Goal: Transaction & Acquisition: Subscribe to service/newsletter

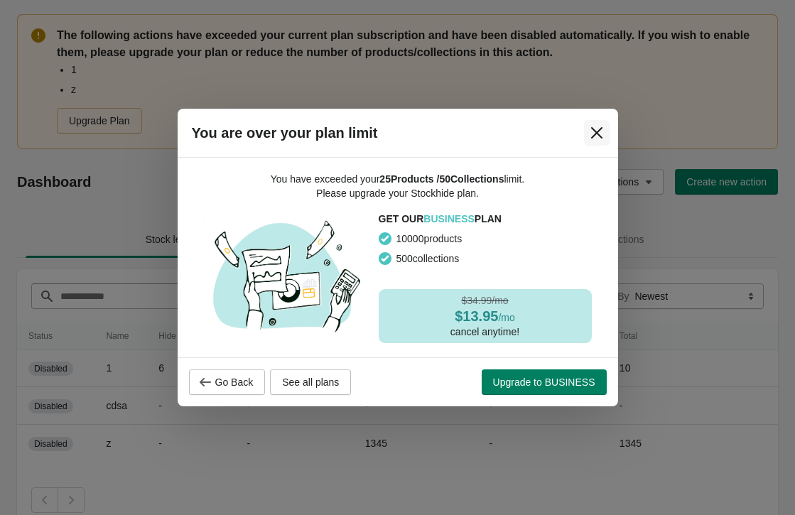
click at [591, 126] on icon "Close" at bounding box center [597, 133] width 14 height 14
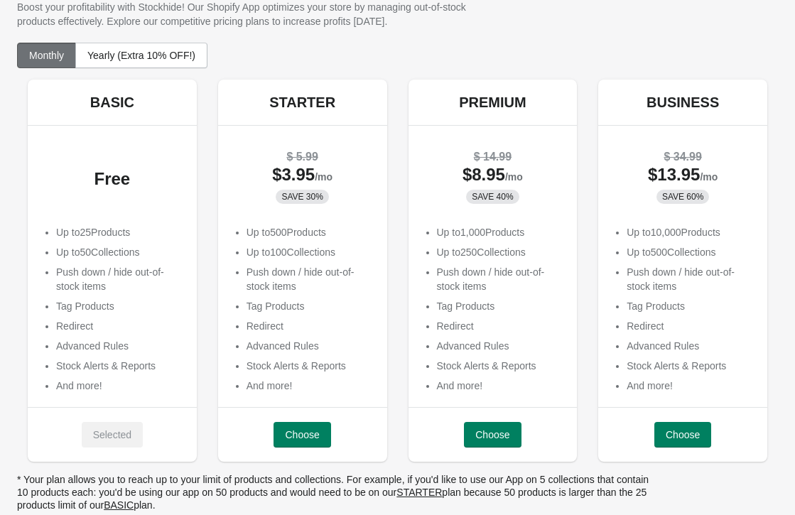
scroll to position [45, 0]
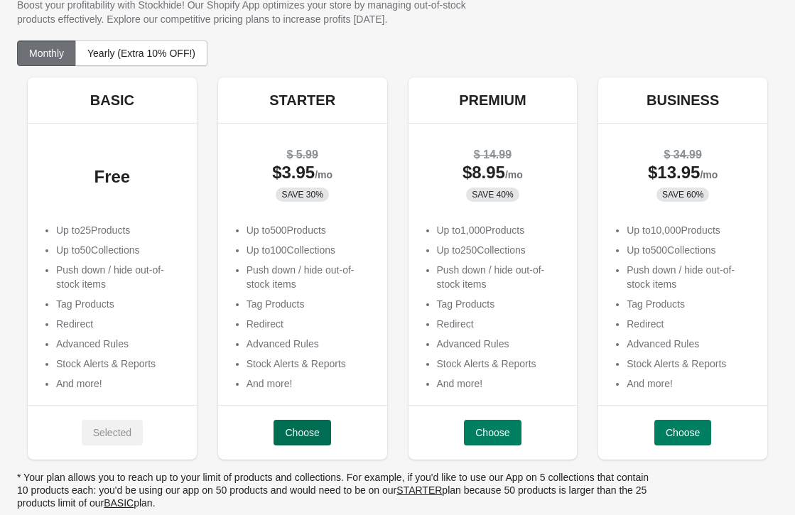
click at [302, 427] on span "Choose" at bounding box center [302, 432] width 34 height 11
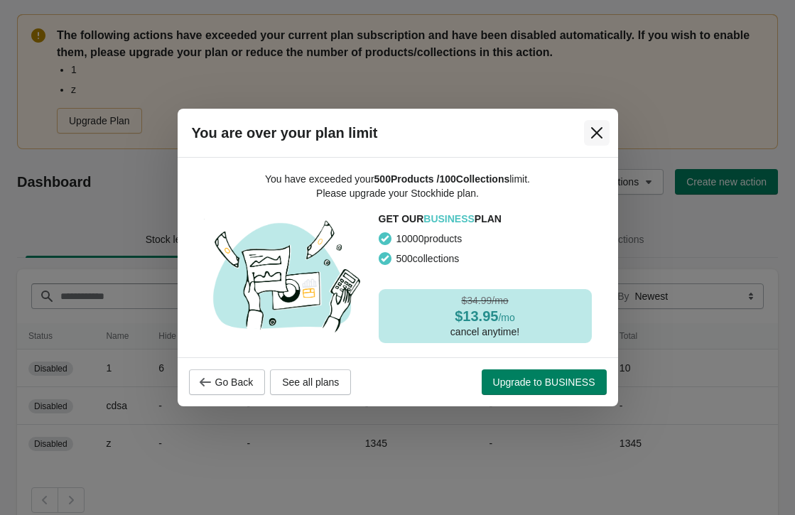
click at [594, 134] on icon "Close" at bounding box center [597, 133] width 14 height 14
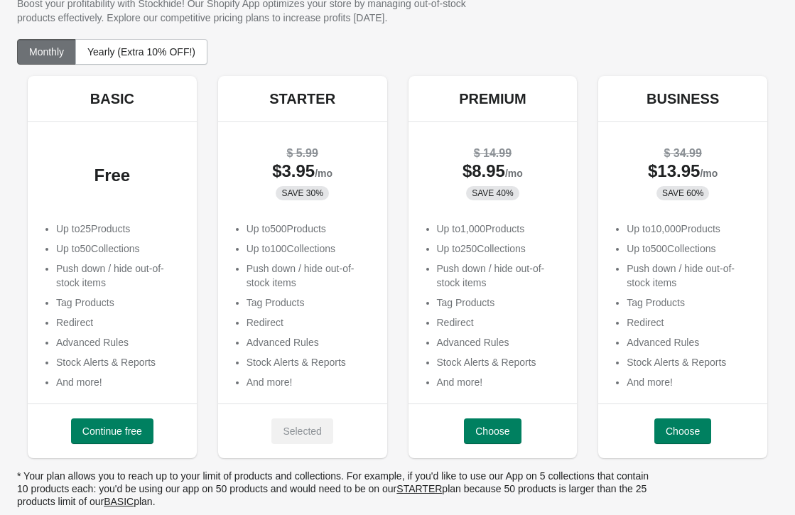
scroll to position [55, 0]
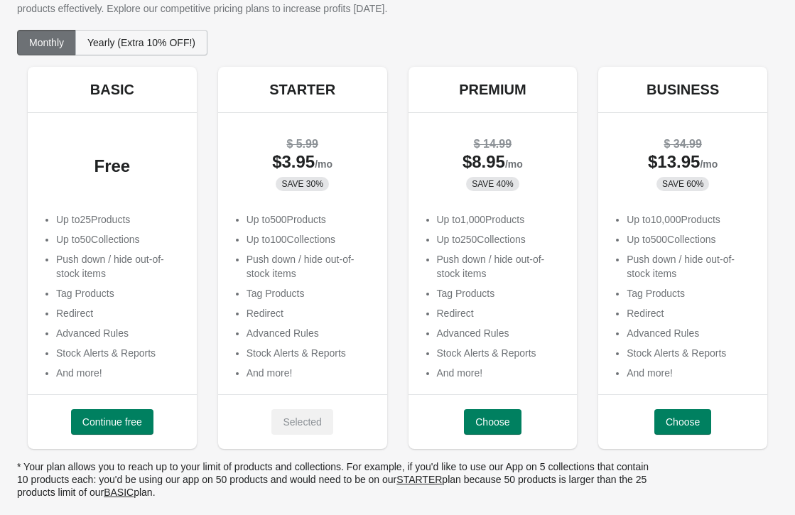
click at [174, 42] on span "Yearly (Extra 10% OFF!)" at bounding box center [141, 42] width 108 height 11
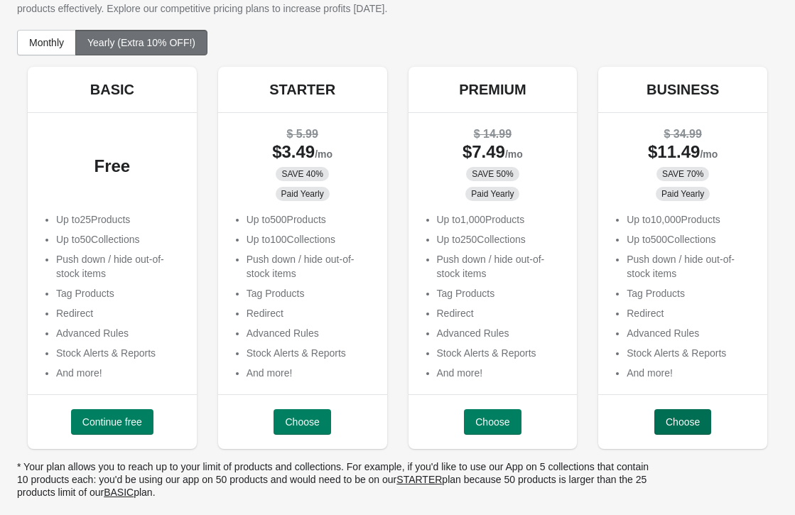
click at [677, 419] on span "Choose" at bounding box center [683, 422] width 34 height 11
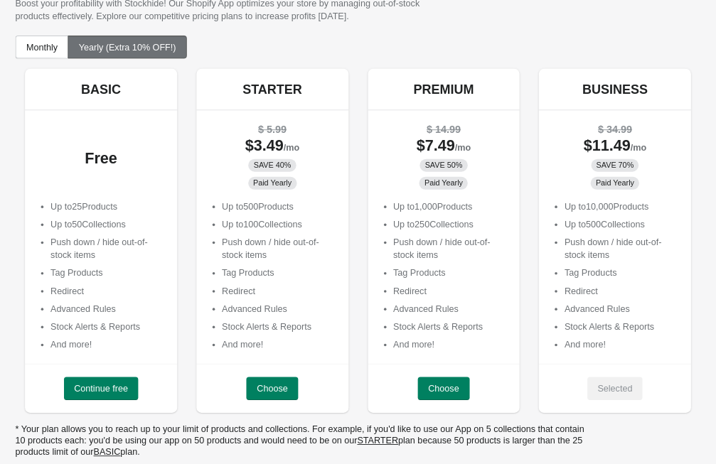
scroll to position [57, 0]
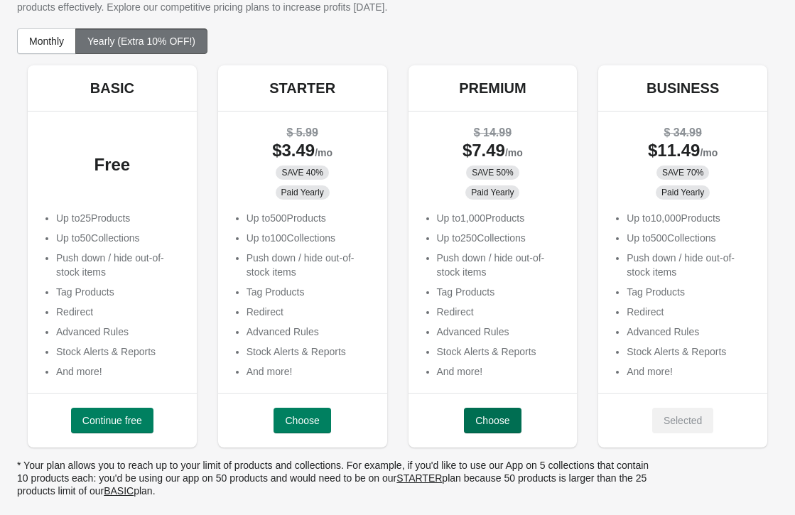
click at [498, 421] on span "Choose" at bounding box center [493, 420] width 34 height 11
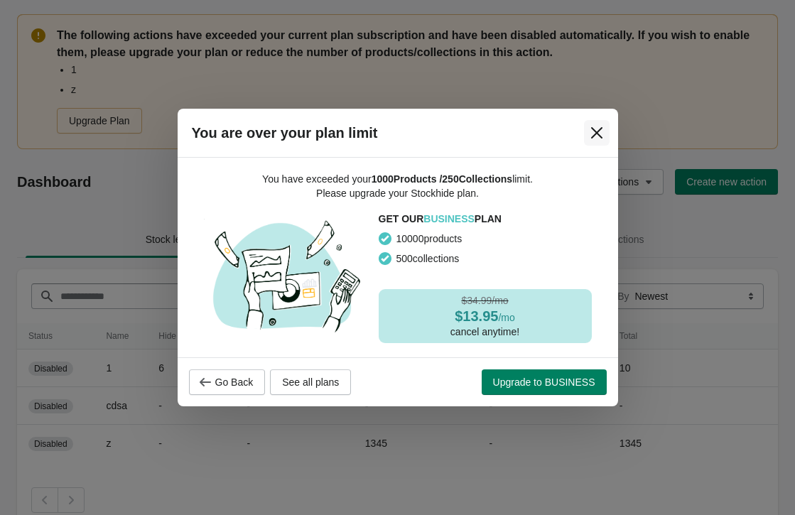
click at [591, 131] on icon "Close" at bounding box center [597, 133] width 14 height 14
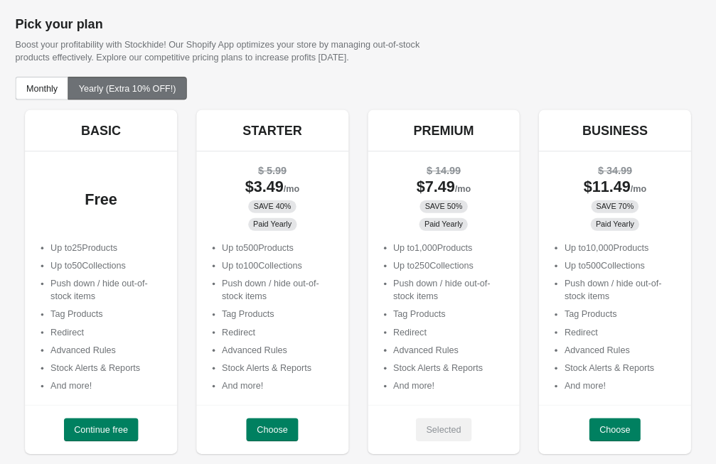
scroll to position [57, 0]
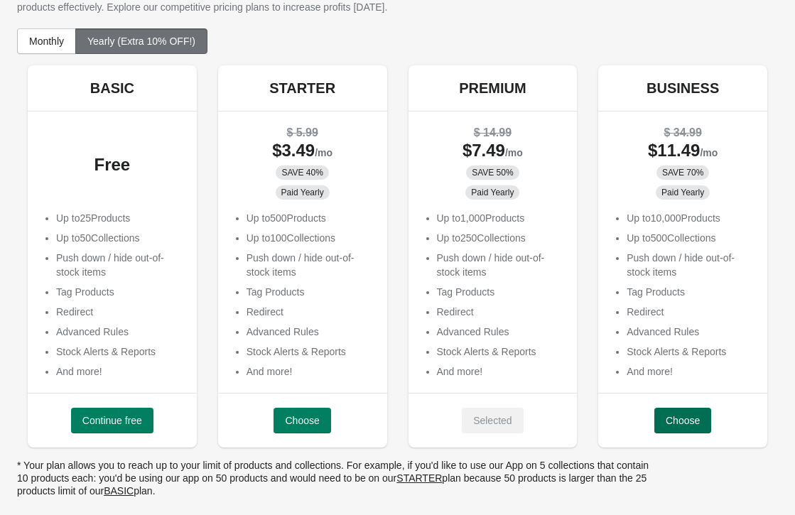
click at [688, 418] on span "Choose" at bounding box center [683, 420] width 34 height 11
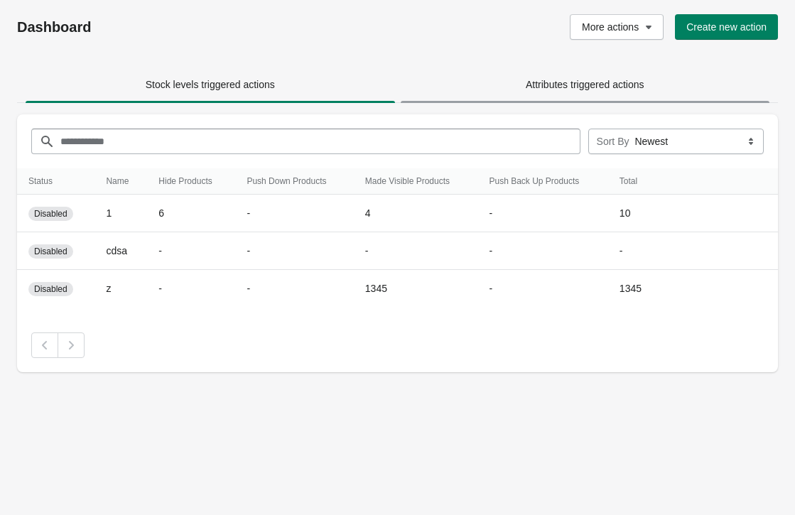
click at [562, 92] on span "Attributes triggered actions" at bounding box center [586, 85] width 370 height 26
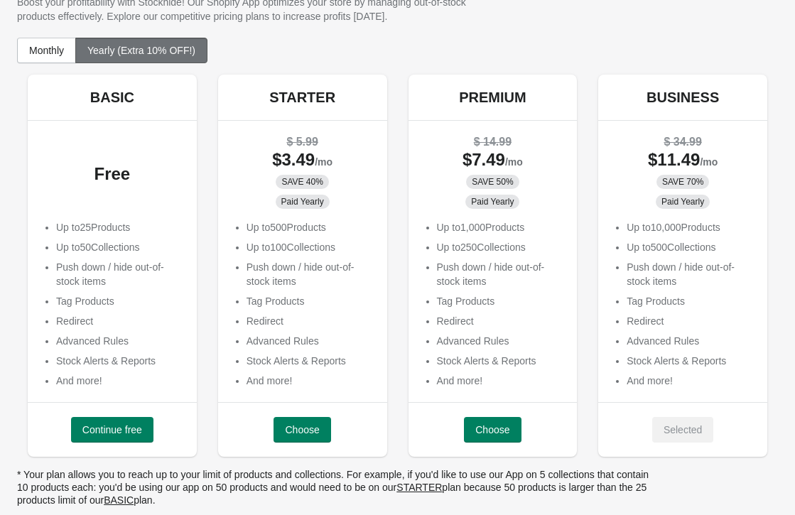
scroll to position [53, 0]
